Goal: Communication & Community: Ask a question

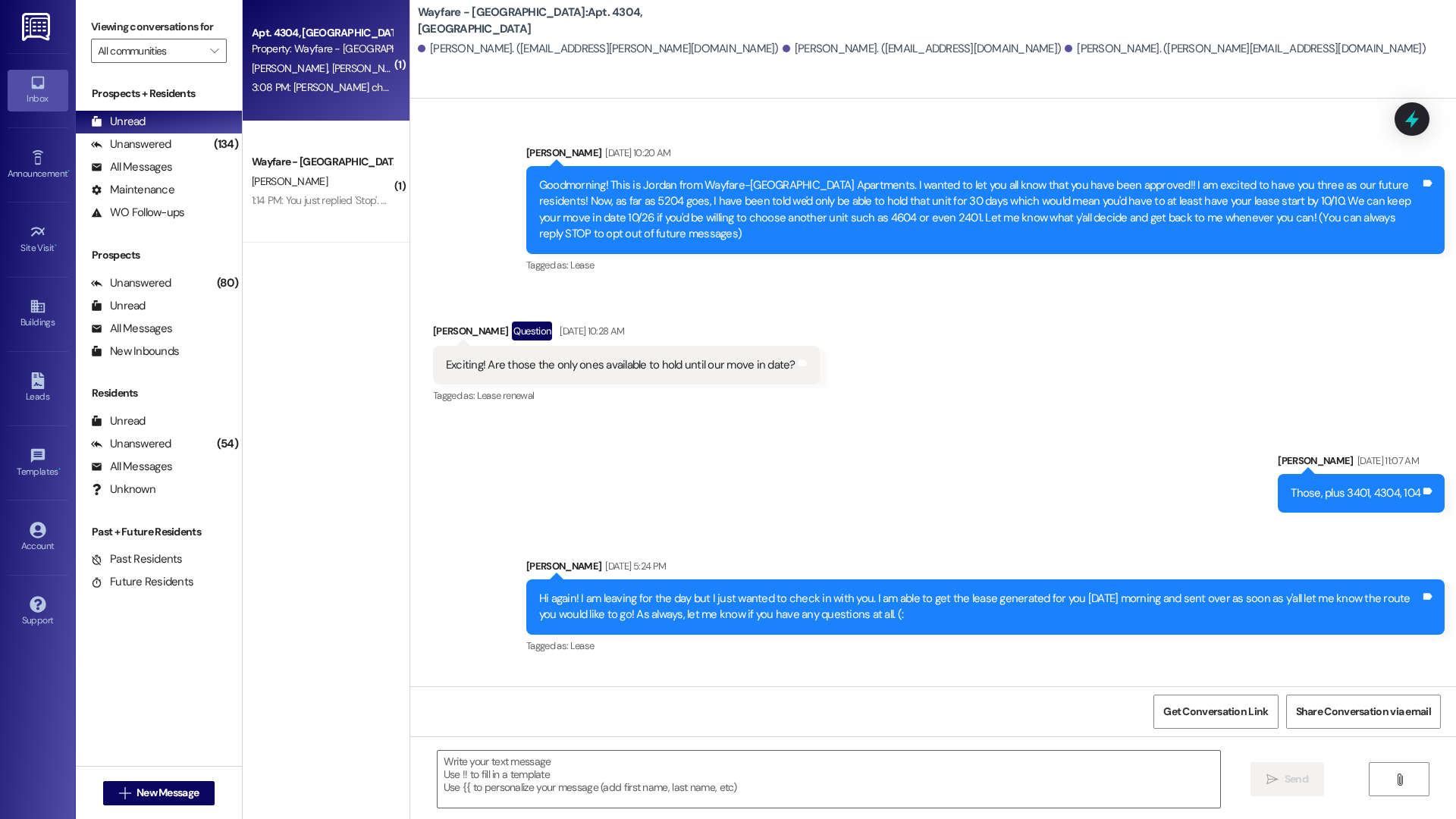
scroll to position [21960, 0]
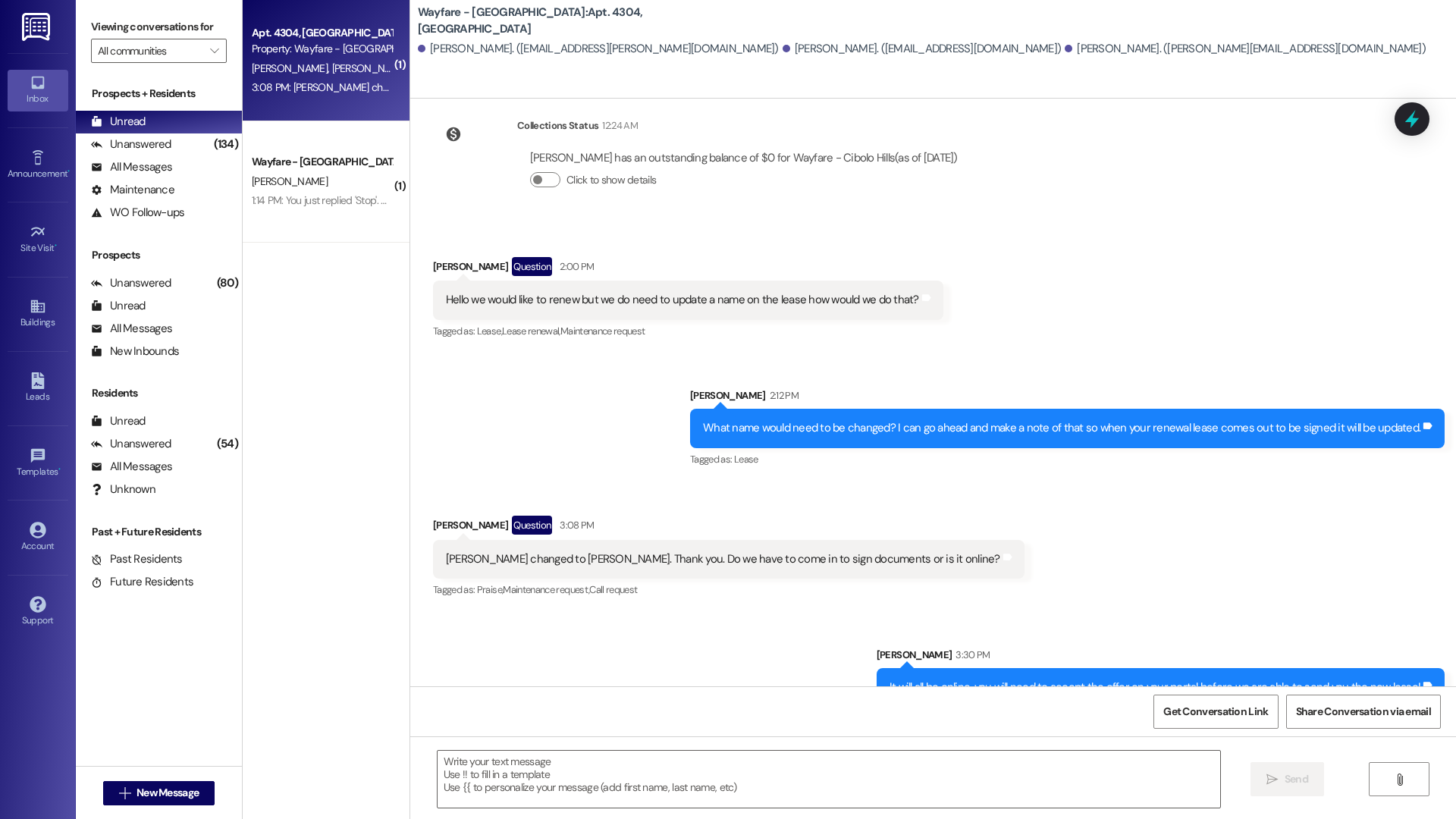
click at [328, 85] on div "3:08 PM: [PERSON_NAME] changed to [PERSON_NAME]. Thank you. Do we have to come …" at bounding box center [526, 87] width 549 height 14
click at [211, 788] on div " New Message" at bounding box center [159, 793] width 166 height 54
click at [193, 796] on span "New Message" at bounding box center [167, 793] width 62 height 16
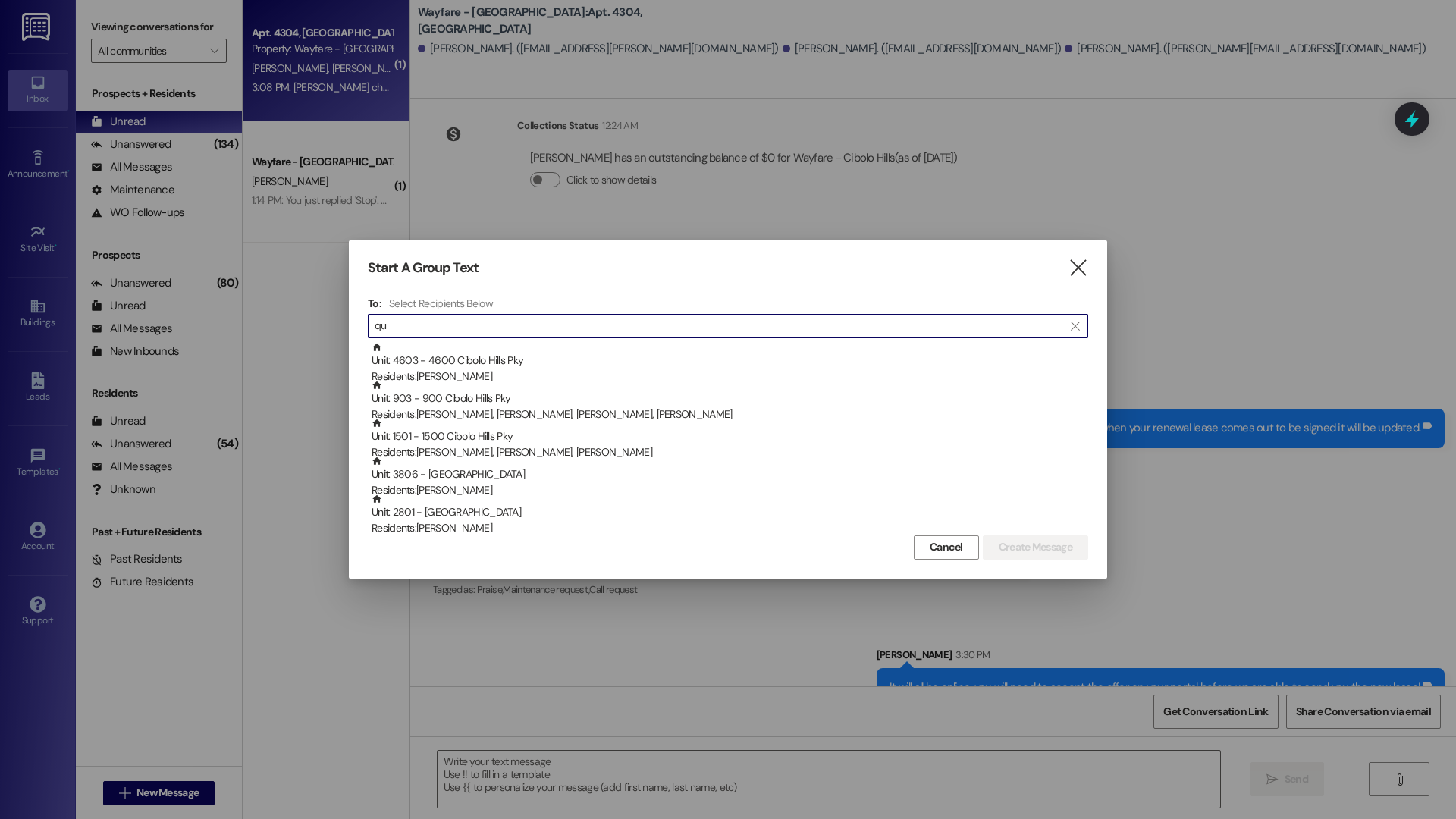
click at [438, 338] on div "To: Select Recipients Below  qu  Unit: 4603 - 4600 [GEOGRAPHIC_DATA] Pky Resi…" at bounding box center [727, 414] width 720 height 236
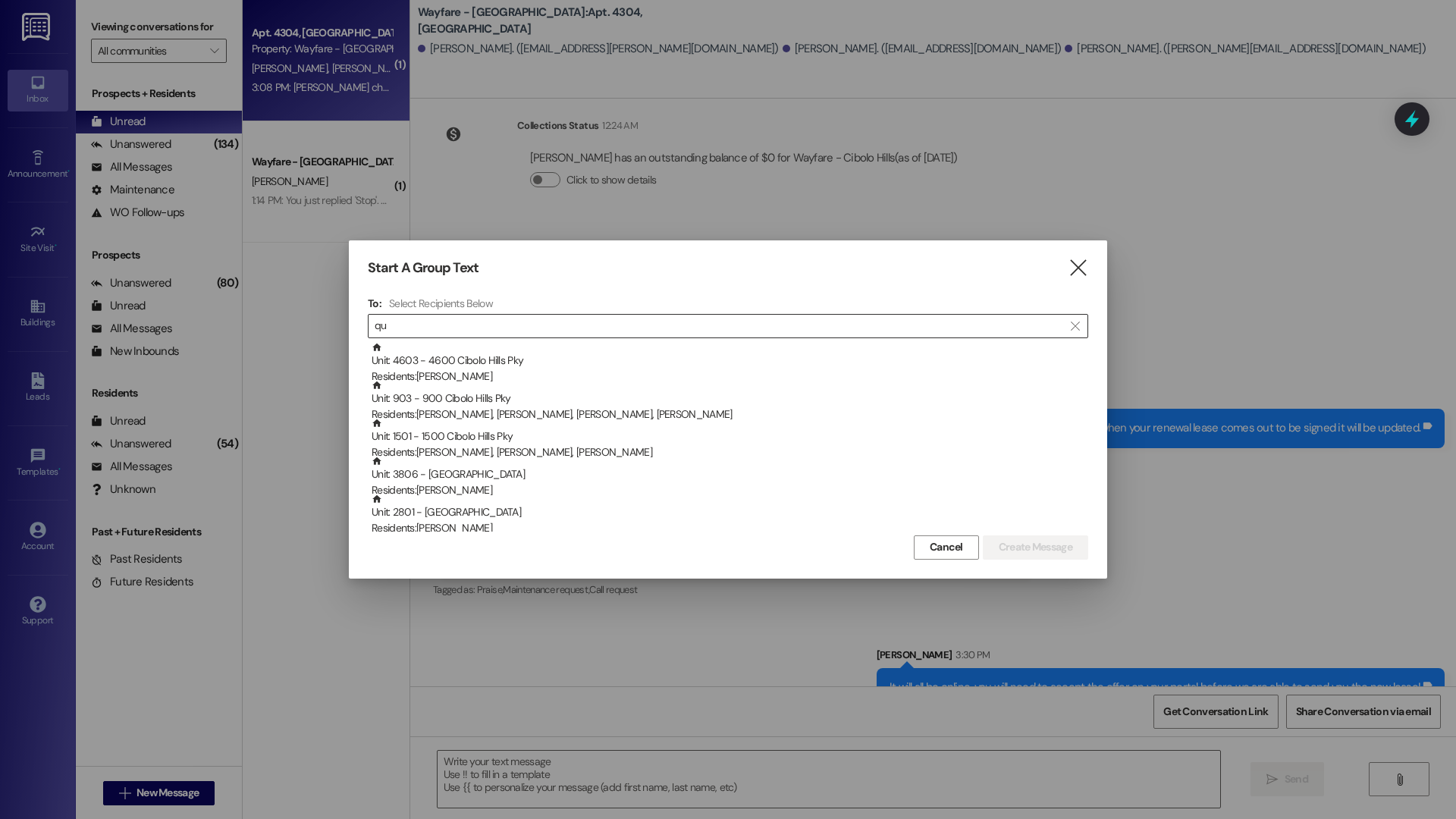
click at [438, 327] on input "qu" at bounding box center [719, 326] width 688 height 22
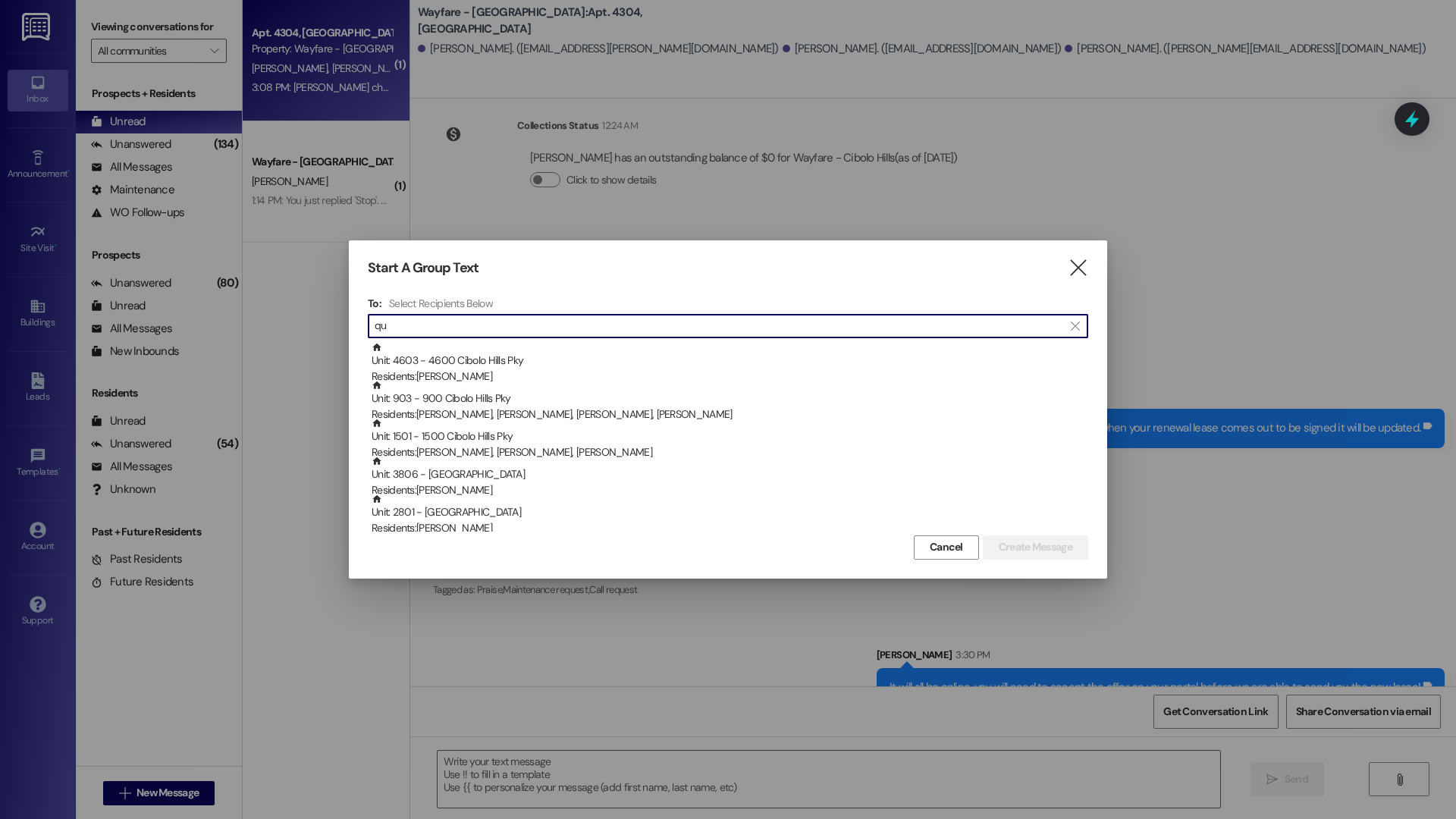
click at [438, 327] on input "qu" at bounding box center [719, 326] width 688 height 22
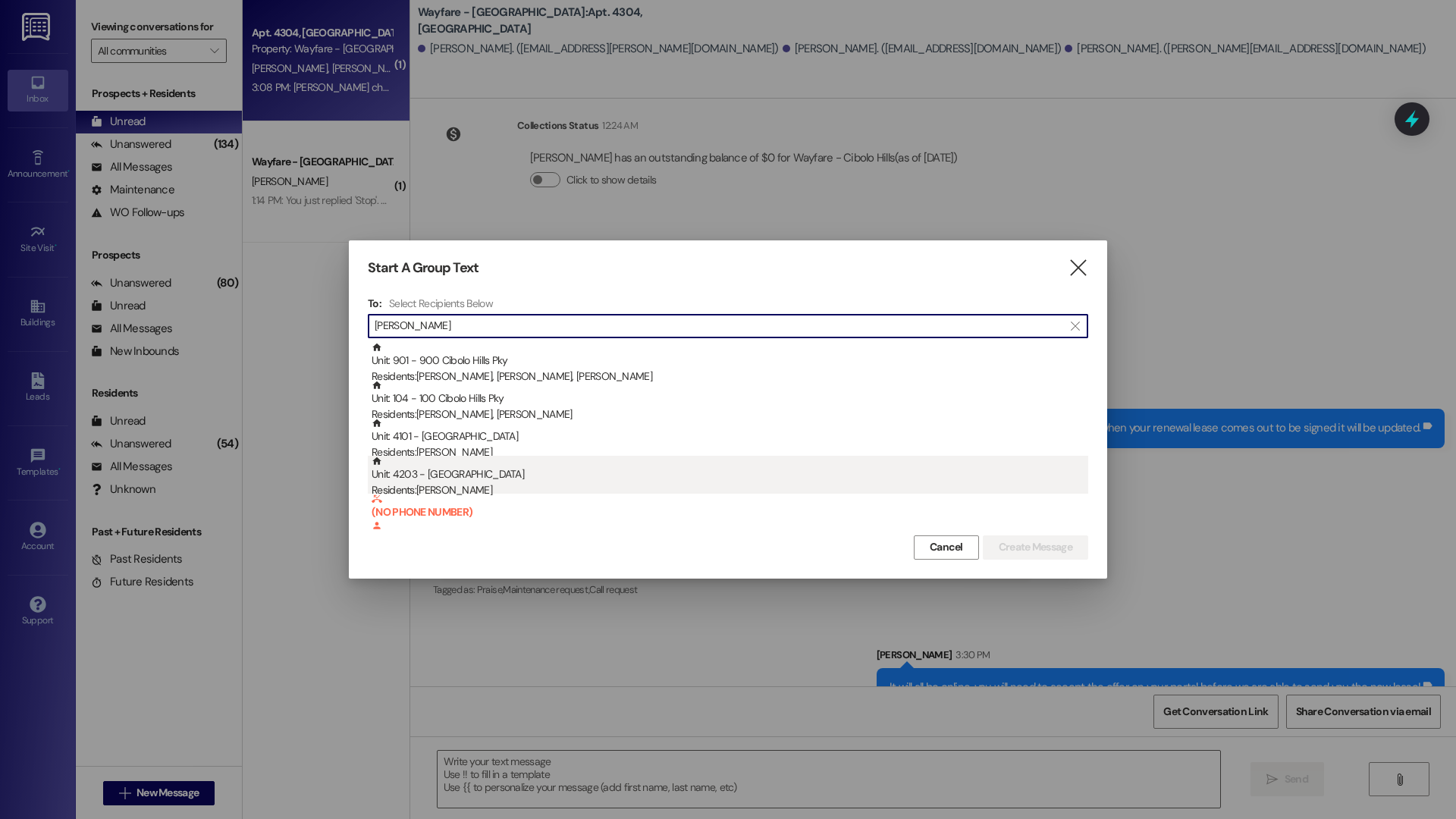
type input "[PERSON_NAME]"
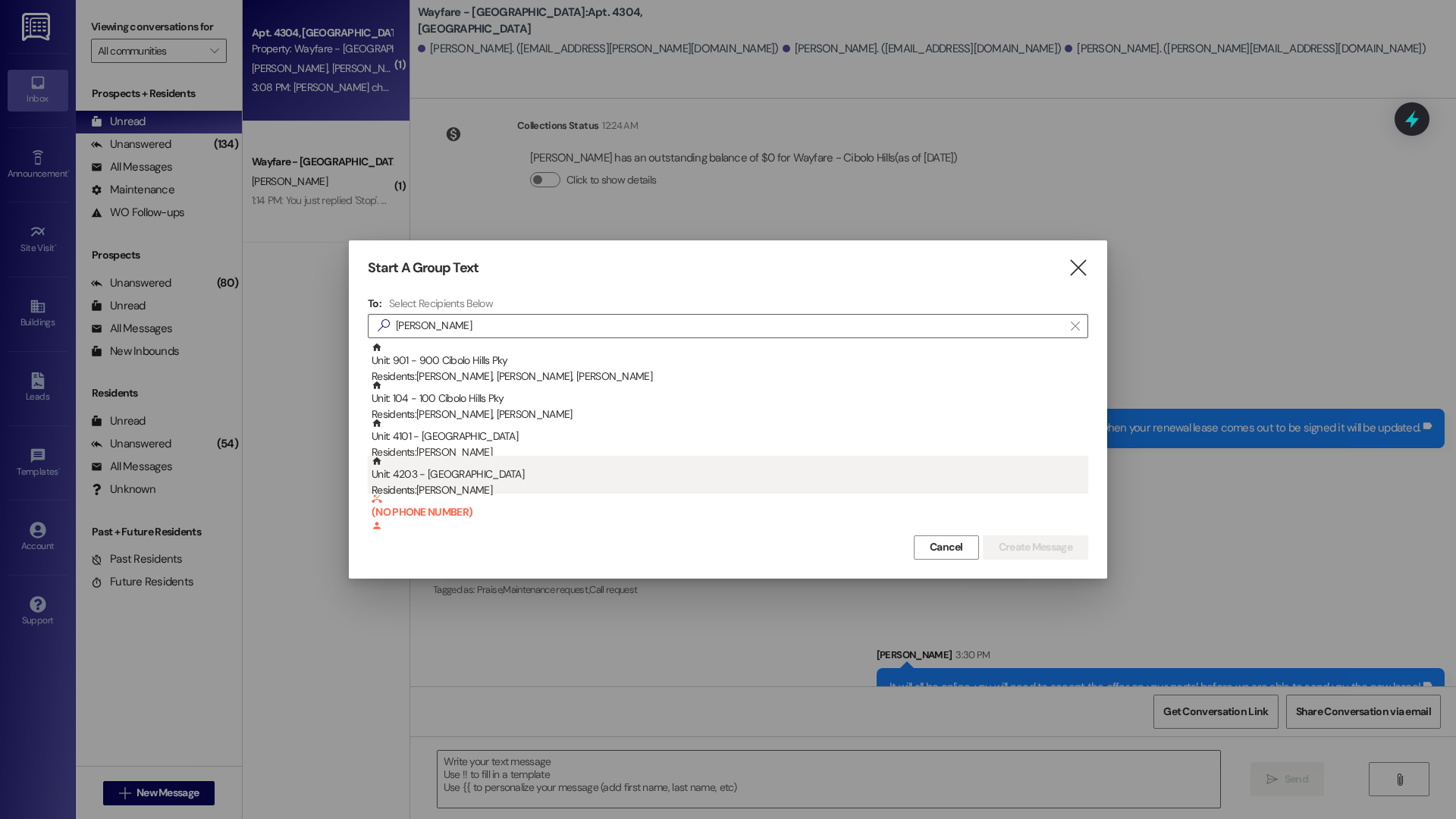
click at [557, 478] on div "Unit: 4203 - [GEOGRAPHIC_DATA] Pky Residents: [PERSON_NAME]" at bounding box center [730, 477] width 717 height 43
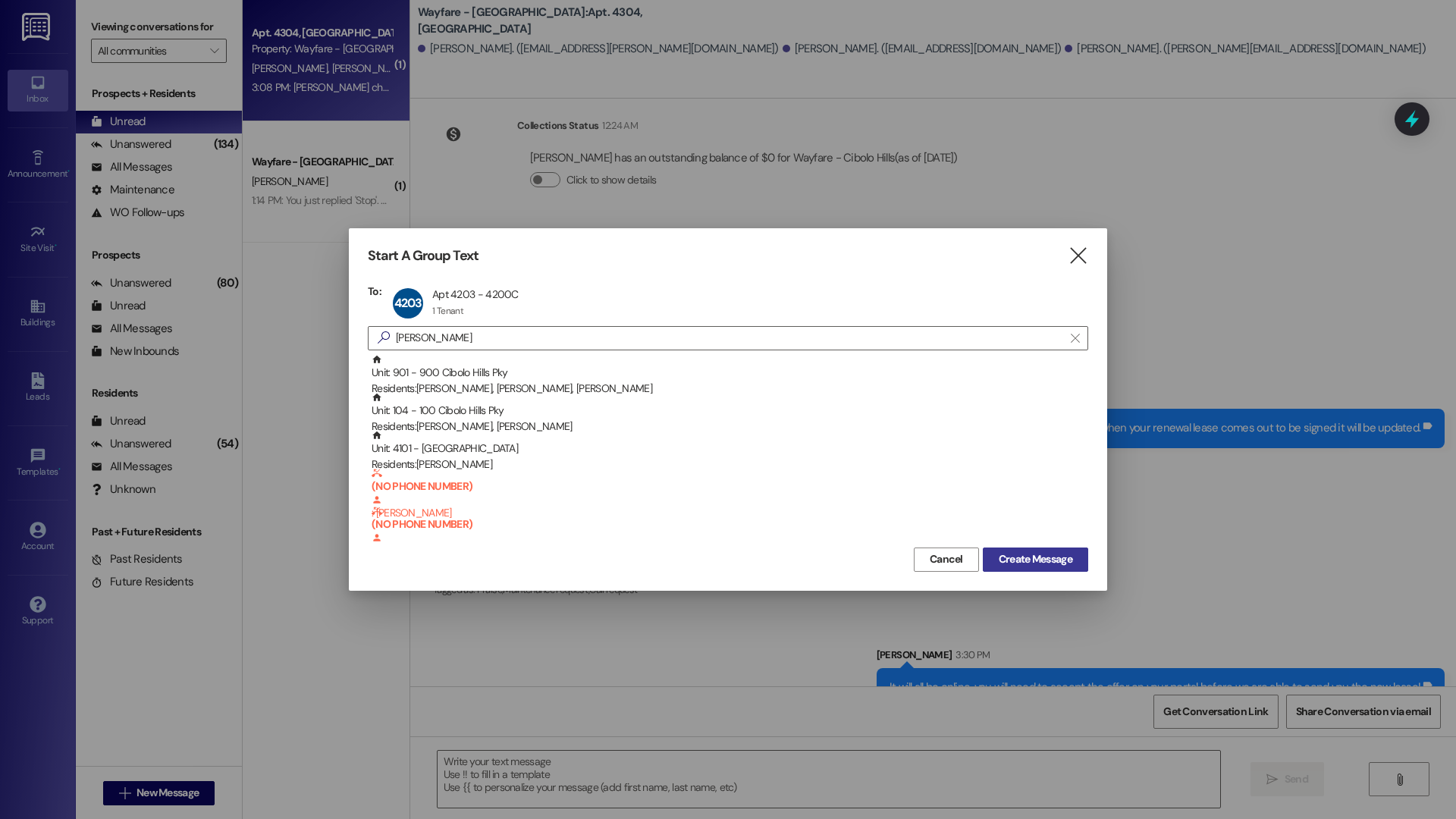
click at [1033, 555] on span "Create Message" at bounding box center [1035, 559] width 73 height 16
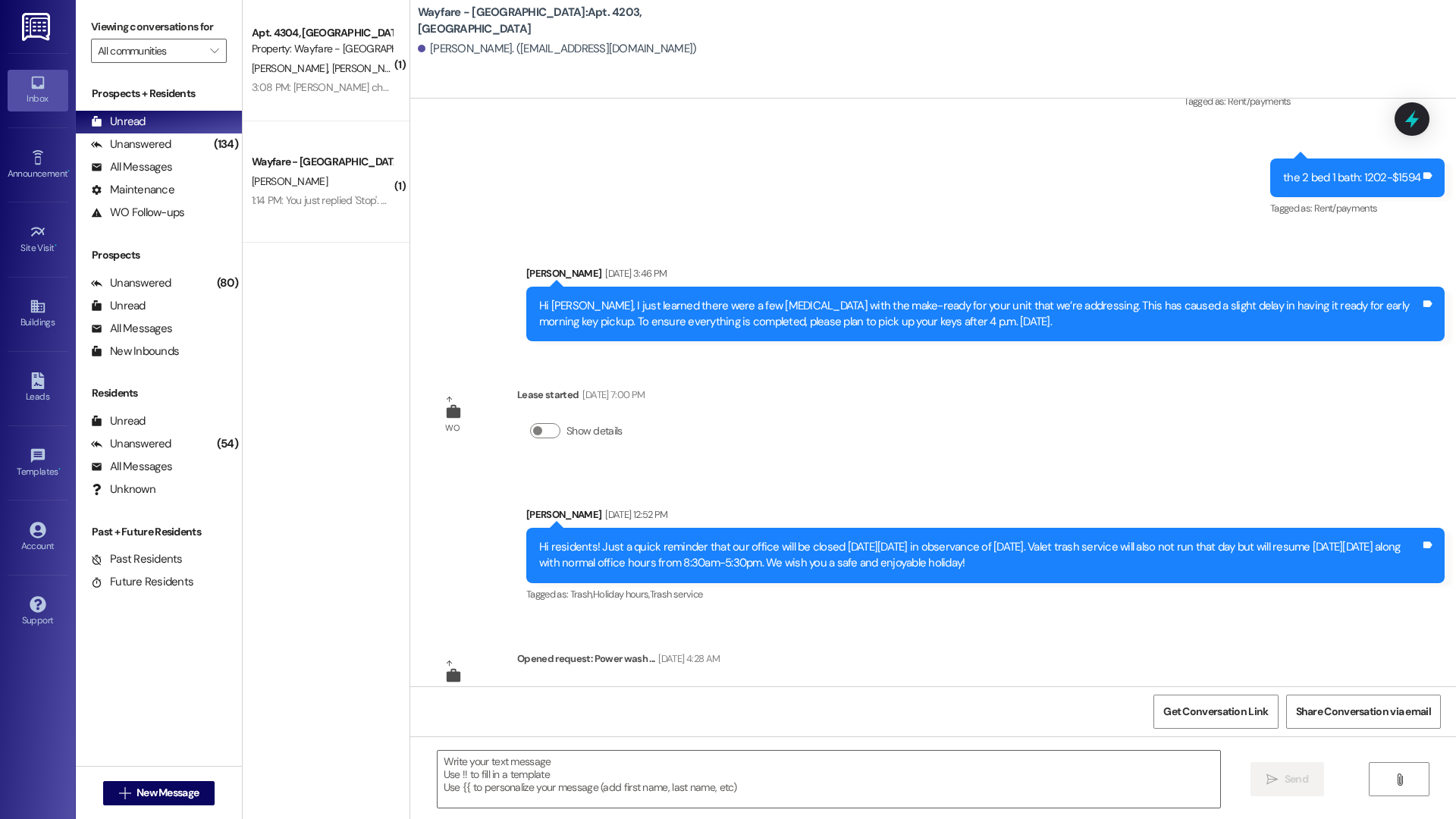
scroll to position [10495, 0]
